Goal: Task Accomplishment & Management: Use online tool/utility

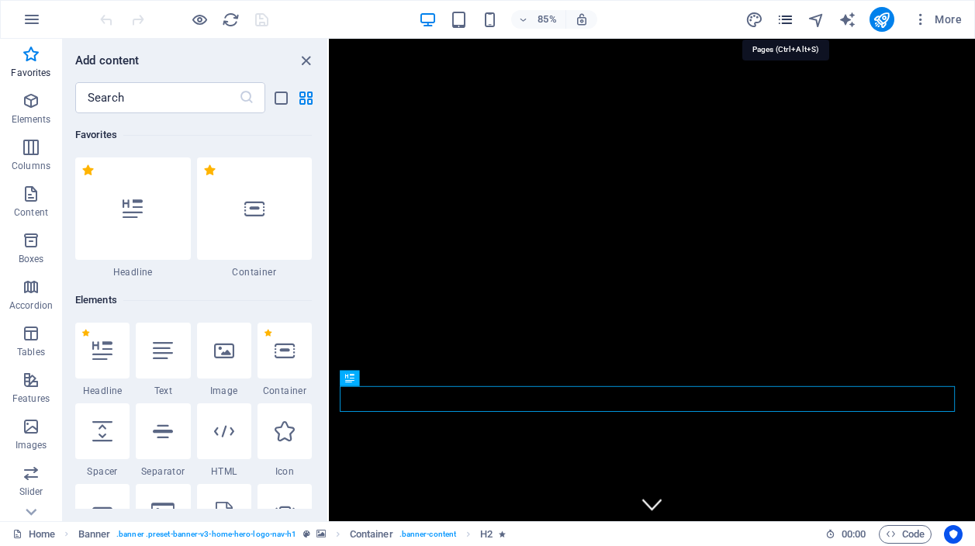
click at [788, 16] on icon "pages" at bounding box center [786, 20] width 18 height 18
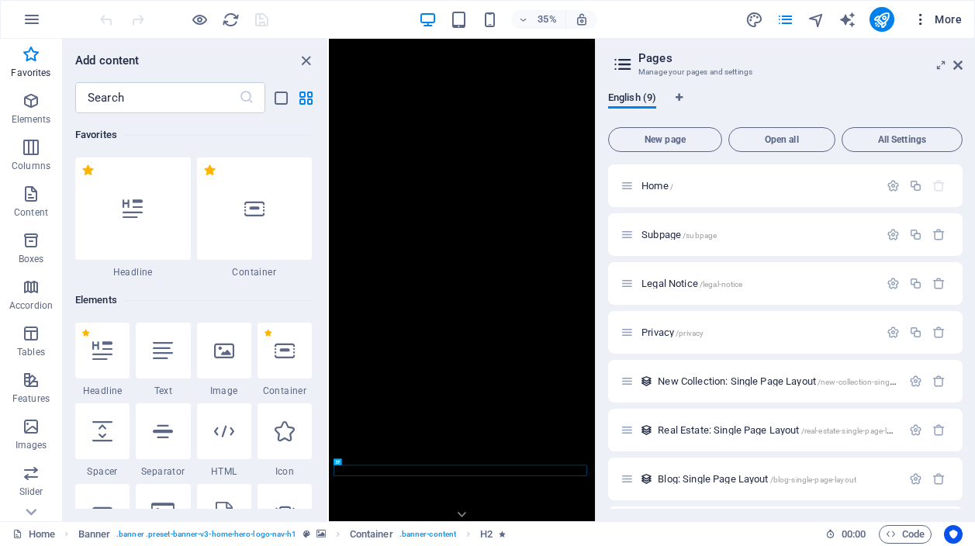
click at [919, 20] on icon "button" at bounding box center [921, 20] width 16 height 16
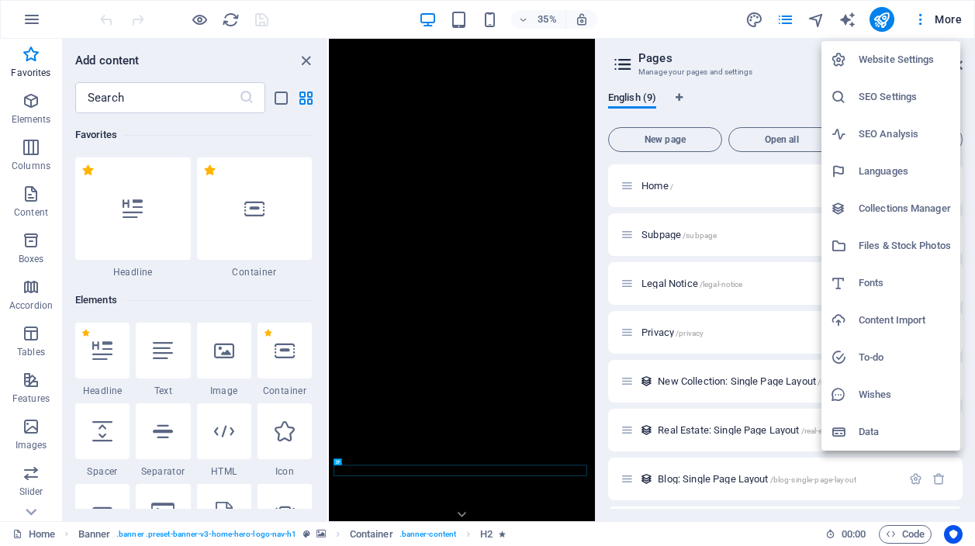
click at [874, 24] on div at bounding box center [487, 273] width 975 height 546
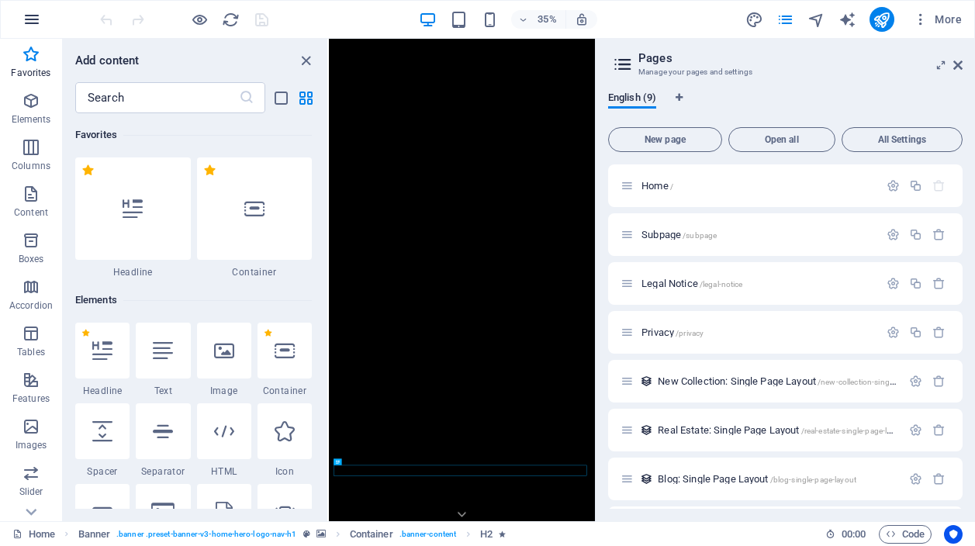
click at [33, 19] on icon "button" at bounding box center [31, 19] width 19 height 19
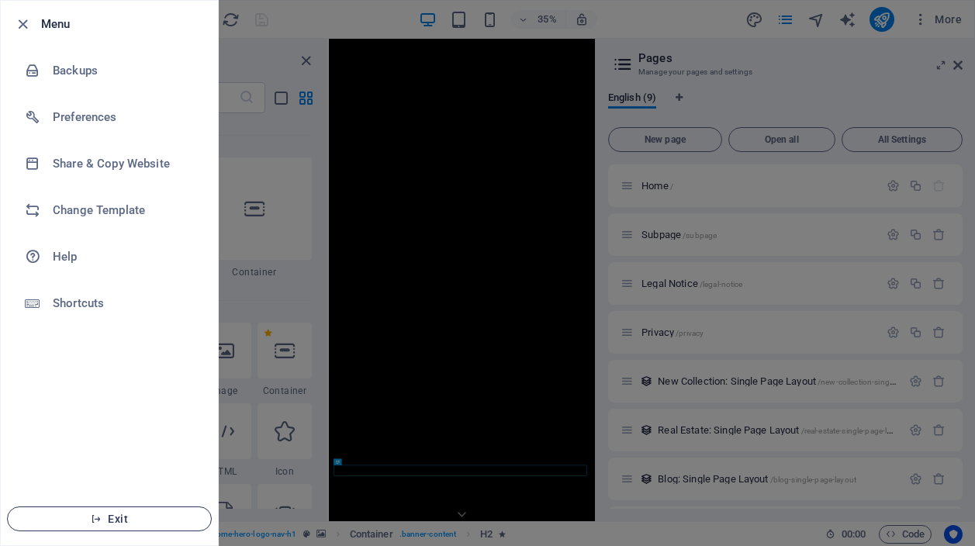
click at [144, 515] on span "Exit" at bounding box center [109, 519] width 178 height 12
